Goal: Task Accomplishment & Management: Manage account settings

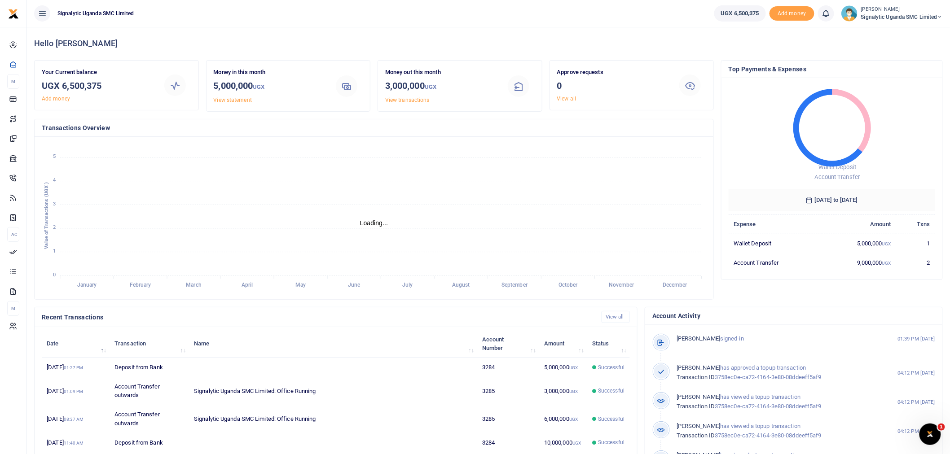
scroll to position [8, 8]
click at [895, 7] on small "[PERSON_NAME]" at bounding box center [902, 10] width 82 height 8
click at [893, 32] on link "Switch accounts" at bounding box center [908, 32] width 71 height 13
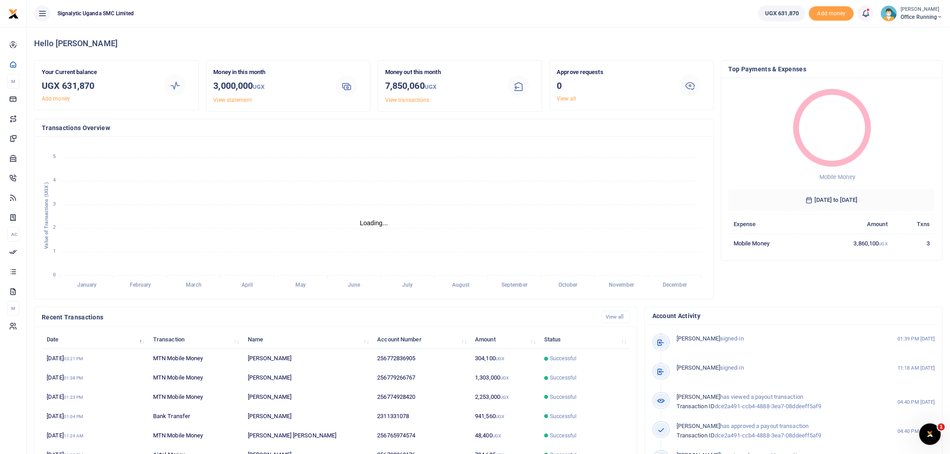
scroll to position [8, 8]
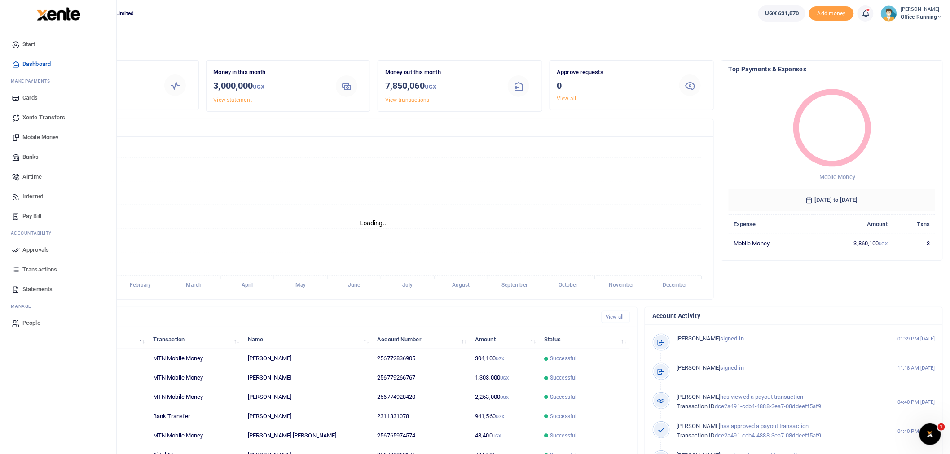
scroll to position [8, 8]
click at [37, 265] on link "Transactions" at bounding box center [58, 270] width 102 height 20
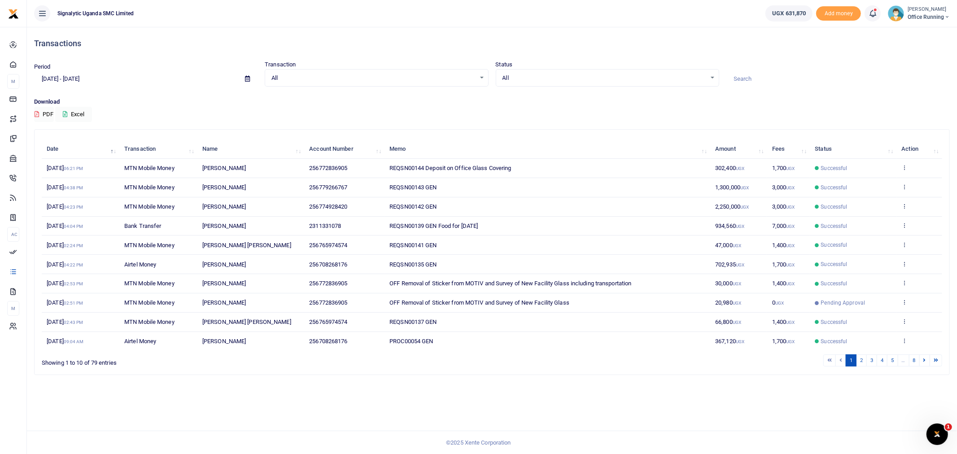
click at [927, 17] on span "Office Running" at bounding box center [929, 17] width 42 height 8
click at [921, 30] on link "Switch accounts" at bounding box center [915, 32] width 71 height 13
